Goal: Task Accomplishment & Management: Manage account settings

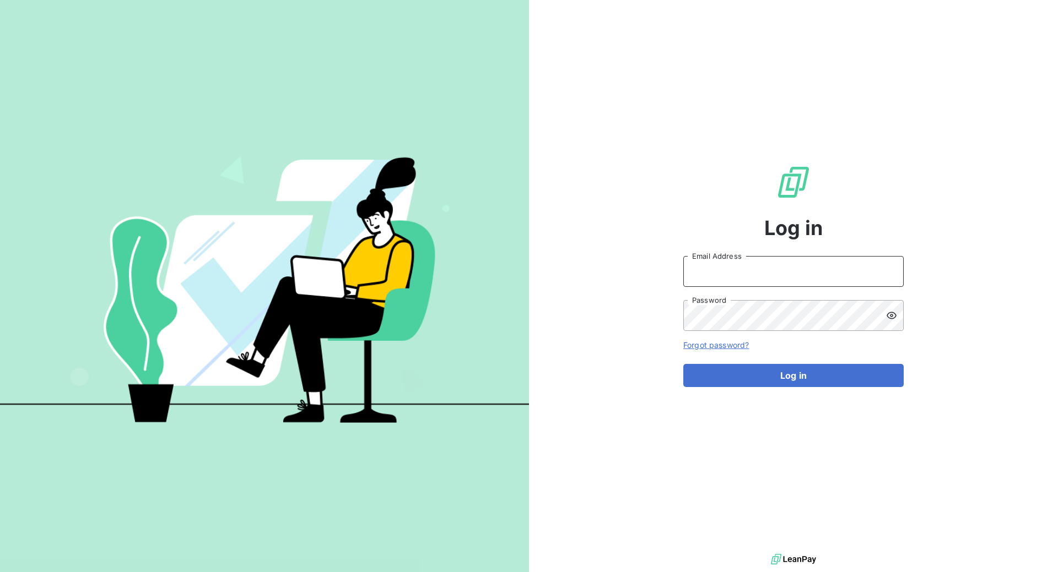
click at [718, 271] on input "Email Address" at bounding box center [793, 271] width 220 height 31
type input "[EMAIL_ADDRESS][DOMAIN_NAME]"
click at [683, 364] on button "Log in" at bounding box center [793, 375] width 220 height 23
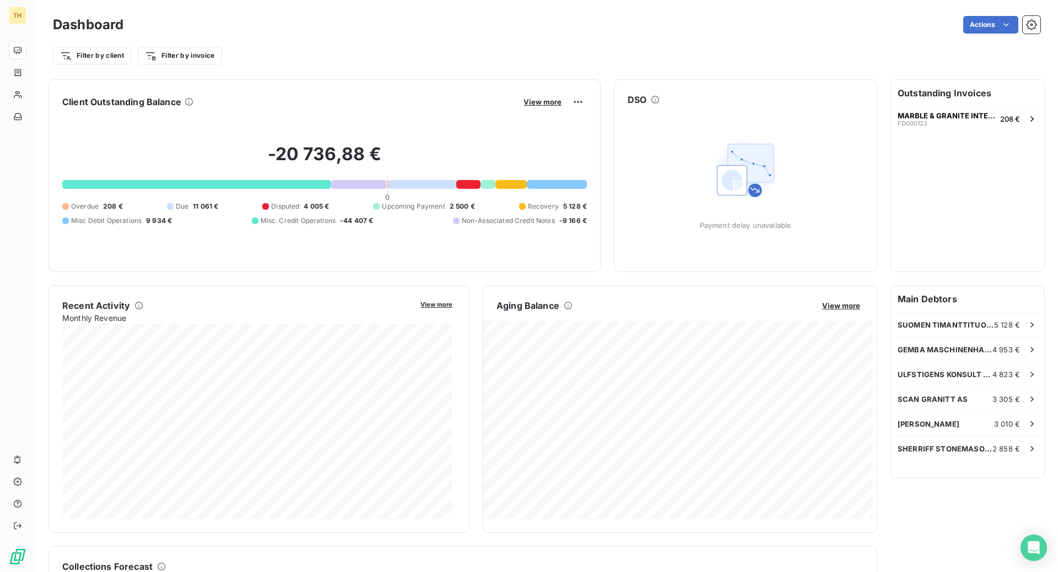
click at [291, 160] on h2 "-20 736,88 €" at bounding box center [324, 159] width 525 height 33
click at [336, 218] on div "Misc. Credit Operations -44 407 €" at bounding box center [313, 221] width 122 height 10
click at [348, 223] on span "-44 407 €" at bounding box center [356, 221] width 33 height 10
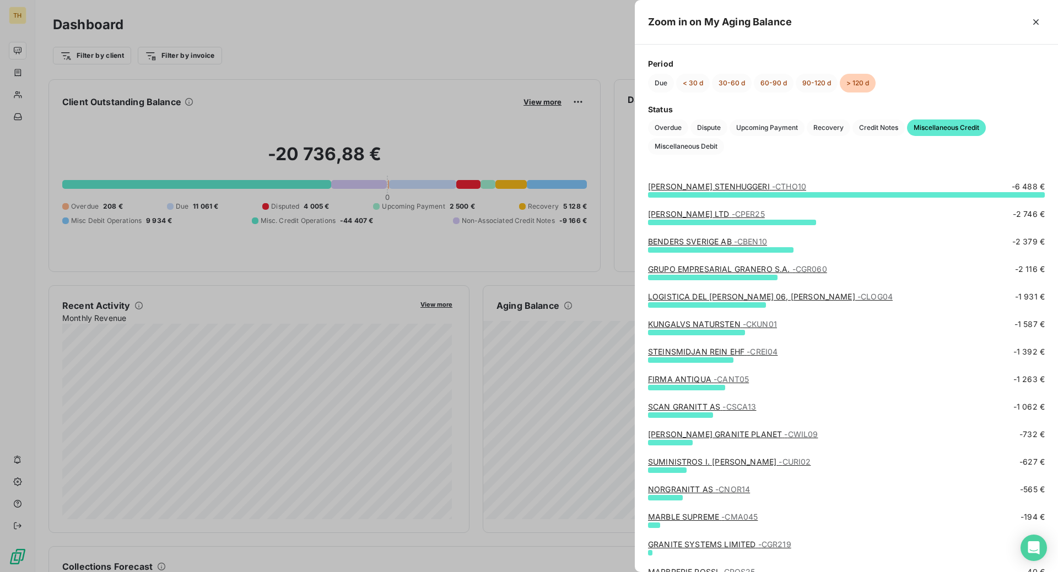
click at [723, 185] on link "[PERSON_NAME] STENHUGGERI - CTHO10" at bounding box center [727, 186] width 158 height 9
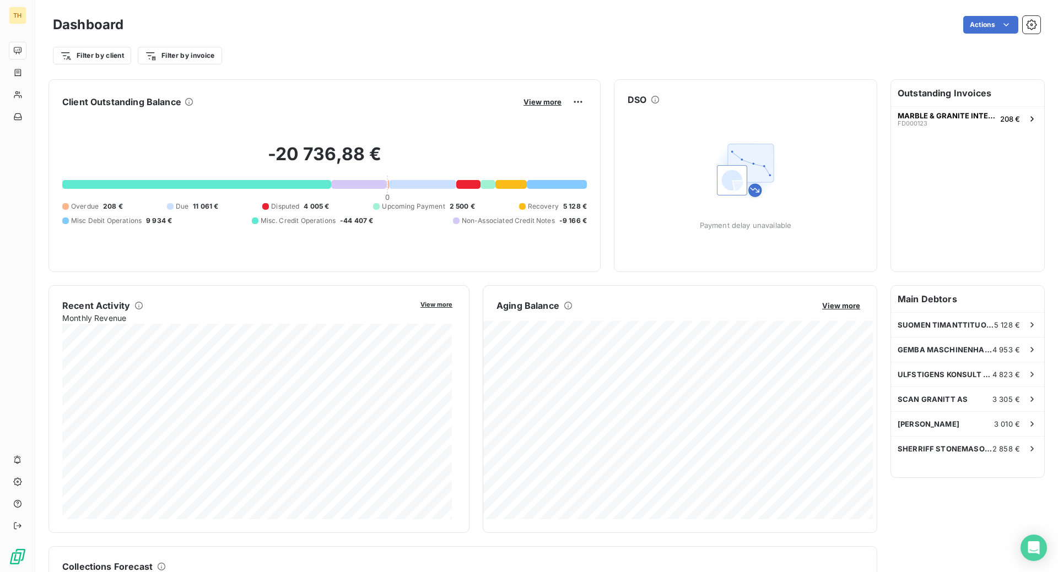
click at [304, 207] on span "4 005 €" at bounding box center [316, 207] width 25 height 10
click at [211, 206] on span "11 061 €" at bounding box center [205, 207] width 25 height 10
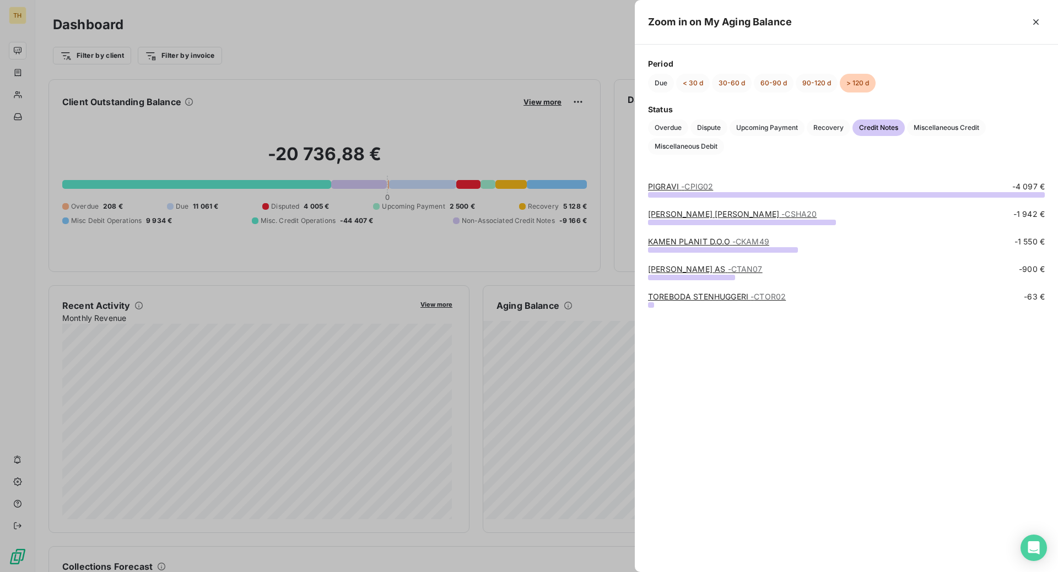
click at [694, 186] on span "- CPIG02" at bounding box center [697, 186] width 32 height 9
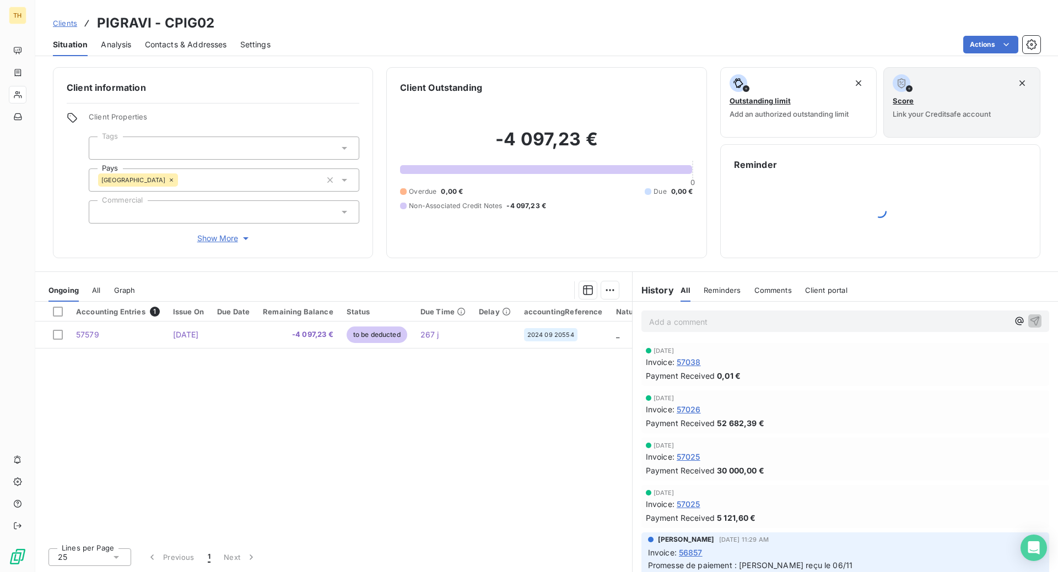
scroll to position [9, 0]
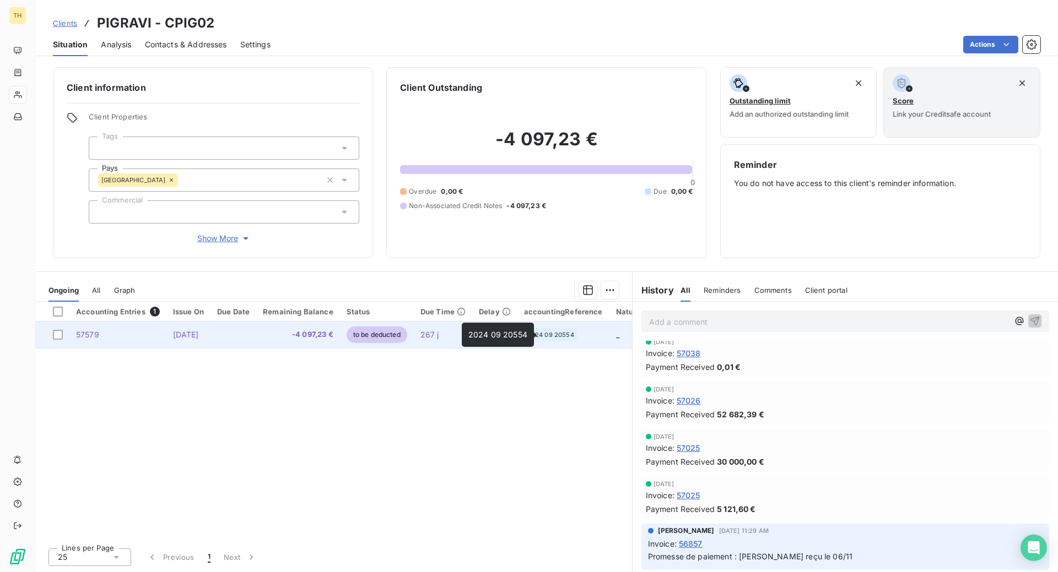
click at [562, 332] on span "2024 09 20554" at bounding box center [550, 335] width 47 height 7
